Goal: Transaction & Acquisition: Purchase product/service

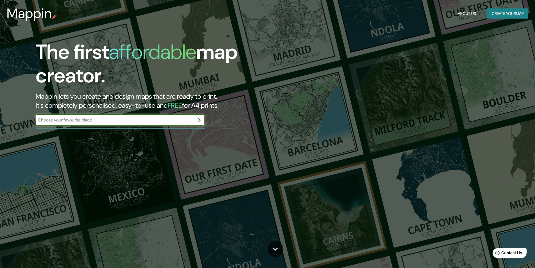
click at [502, 15] on button "Create your map" at bounding box center [507, 13] width 41 height 10
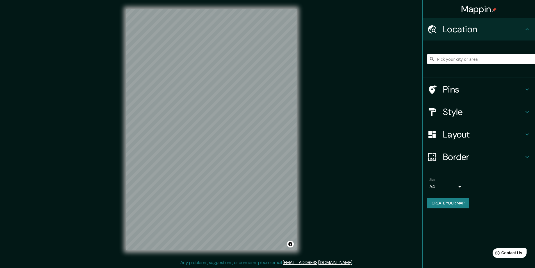
click at [470, 63] on input "Pick your city or area" at bounding box center [481, 59] width 108 height 10
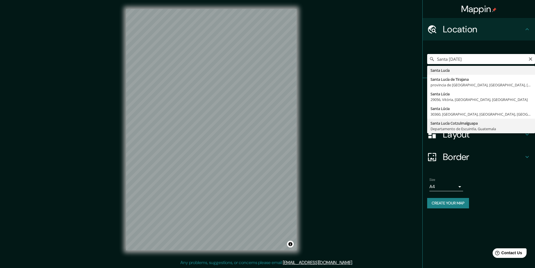
type input "Santa Lucía Cotzulmalguapa, [GEOGRAPHIC_DATA], [GEOGRAPHIC_DATA]"
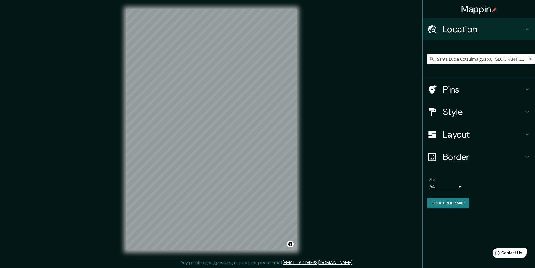
click at [297, 158] on div "© Mapbox © OpenStreetMap Improve this map" at bounding box center [211, 129] width 188 height 259
click at [452, 109] on h4 "Style" at bounding box center [483, 111] width 81 height 11
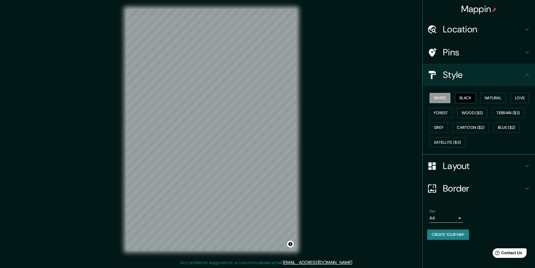
click at [465, 97] on button "Black" at bounding box center [465, 98] width 21 height 10
click at [489, 98] on button "Natural" at bounding box center [493, 98] width 26 height 10
click at [519, 99] on button "Love" at bounding box center [520, 98] width 19 height 10
click at [520, 110] on button "Terrain ($2)" at bounding box center [508, 113] width 33 height 10
click at [508, 126] on button "Blue ($2)" at bounding box center [506, 127] width 26 height 10
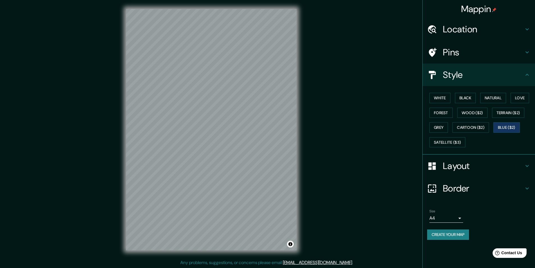
click at [471, 121] on div "White Black Natural Love Forest Wood ($2) Terrain ($2) Grey Cartoon ($2) Blue (…" at bounding box center [481, 119] width 108 height 59
click at [472, 124] on button "Cartoon ($2)" at bounding box center [470, 127] width 37 height 10
click at [443, 126] on button "Grey" at bounding box center [438, 127] width 19 height 10
click at [451, 144] on button "Satellite ($3)" at bounding box center [447, 142] width 36 height 10
click at [444, 95] on button "White" at bounding box center [439, 98] width 21 height 10
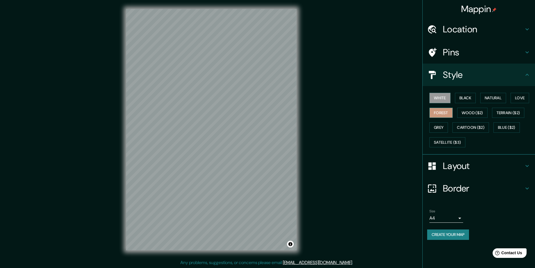
click at [442, 110] on button "Forest" at bounding box center [440, 113] width 23 height 10
click at [459, 51] on h4 "Pins" at bounding box center [483, 52] width 81 height 11
